Goal: Task Accomplishment & Management: Complete application form

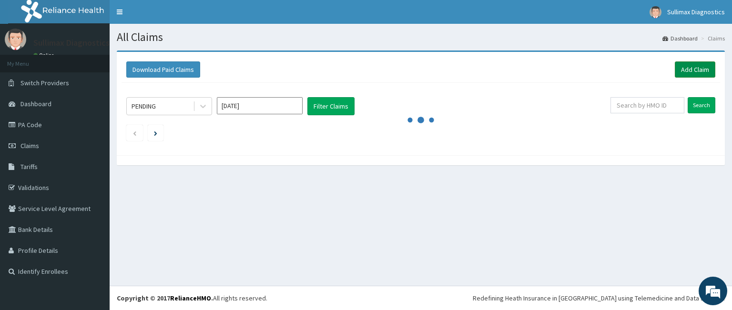
click at [695, 70] on link "Add Claim" at bounding box center [695, 69] width 41 height 16
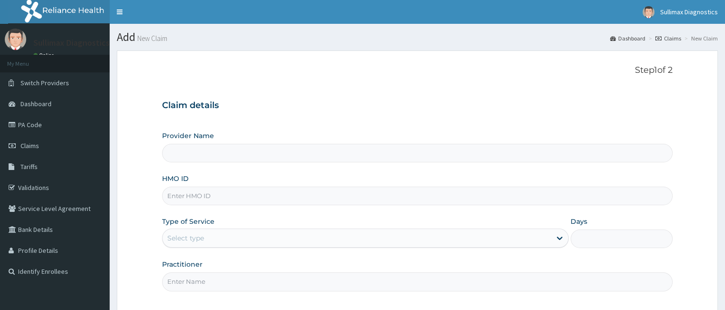
paste input "TDD/10003/A"
type input "TDD/10003/A"
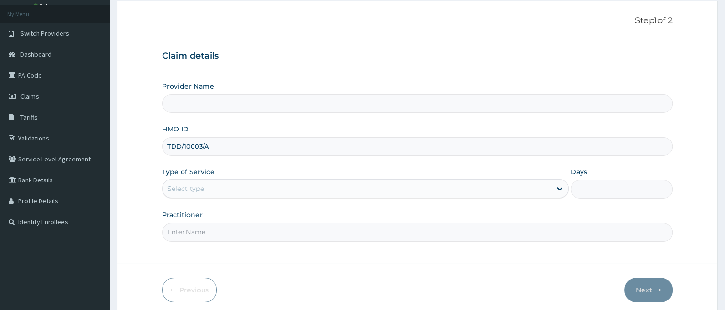
scroll to position [88, 0]
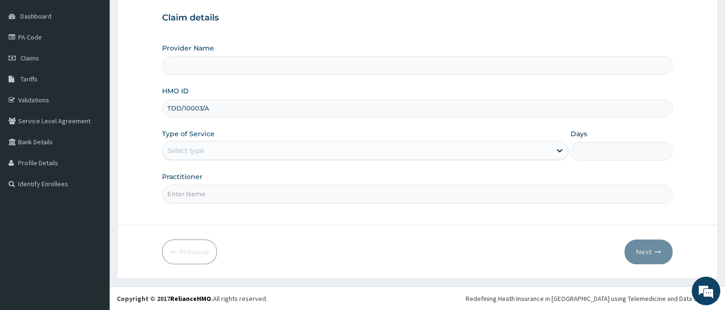
type input "SULLIMAX DIAGNOSTIC CENTRE"
type input "TDD/10003/A"
click at [296, 140] on div "Type of Service Select type" at bounding box center [365, 144] width 406 height 31
click at [295, 153] on div "Select type" at bounding box center [357, 150] width 388 height 15
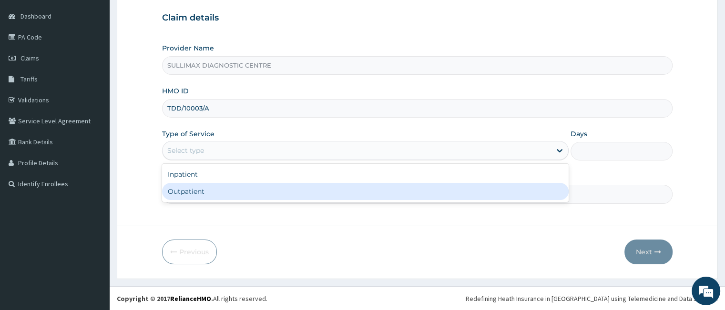
click at [295, 202] on input "Practitioner" at bounding box center [417, 194] width 510 height 19
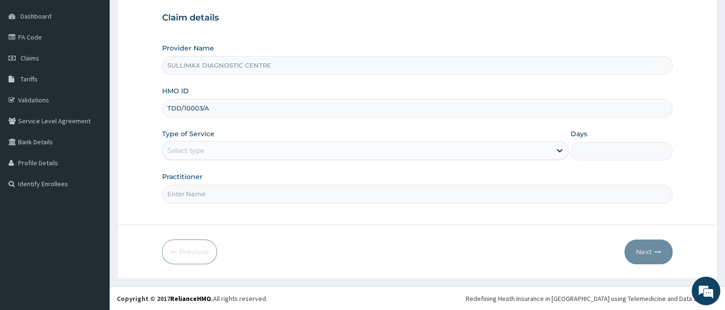
drag, startPoint x: 280, startPoint y: 149, endPoint x: 279, endPoint y: 162, distance: 13.4
click at [280, 149] on div "Select type" at bounding box center [357, 150] width 388 height 15
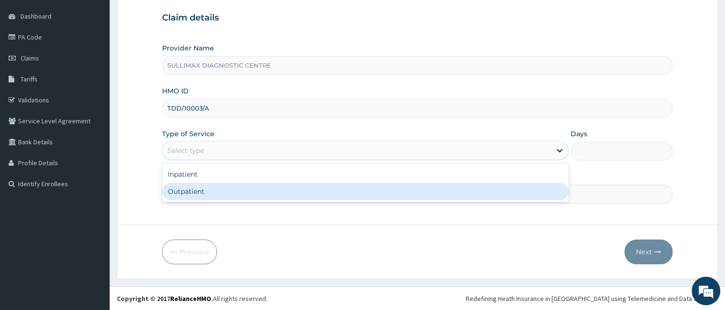
click at [279, 190] on div "Outpatient" at bounding box center [365, 191] width 406 height 17
type input "1"
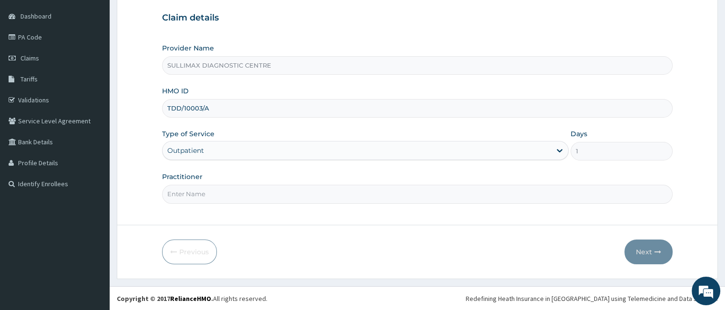
click at [268, 190] on input "Practitioner" at bounding box center [417, 194] width 510 height 19
type input "MRS ONYINYE ENYIKA"
click at [639, 248] on button "Next" at bounding box center [648, 252] width 48 height 25
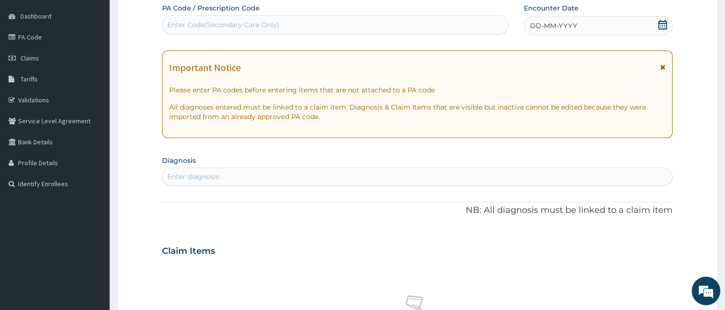
scroll to position [0, 0]
click at [256, 28] on div "Enter Code(Secondary Care Only)" at bounding box center [223, 25] width 112 height 10
paste input "PA/F55283"
type input "PA/F55283"
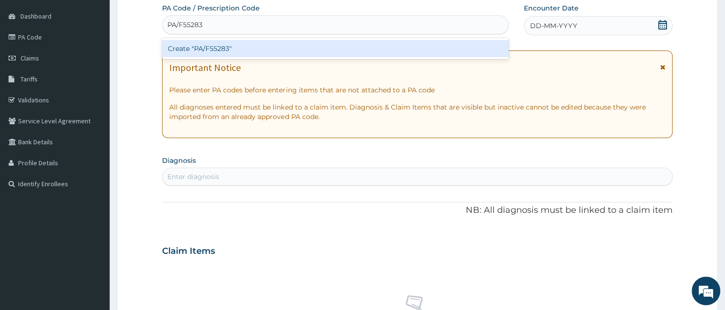
click at [254, 49] on div "Create "PA/F55283"" at bounding box center [335, 48] width 346 height 17
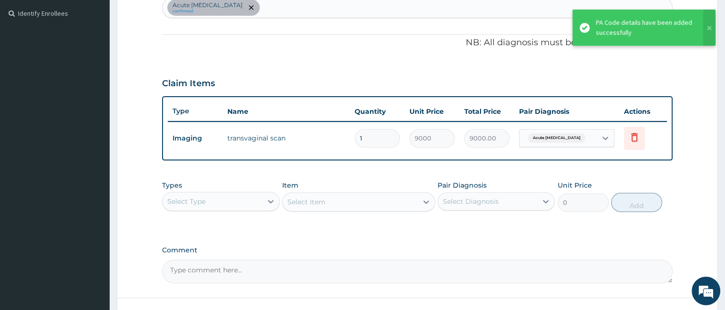
scroll to position [330, 0]
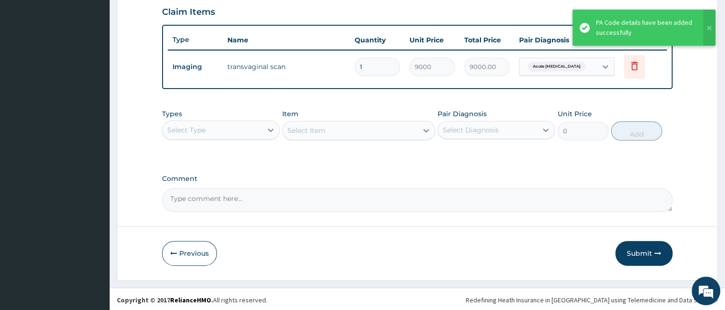
drag, startPoint x: 635, startPoint y: 254, endPoint x: 545, endPoint y: 171, distance: 121.8
click at [635, 253] on button "Submit" at bounding box center [643, 253] width 57 height 25
